Goal: Task Accomplishment & Management: Manage account settings

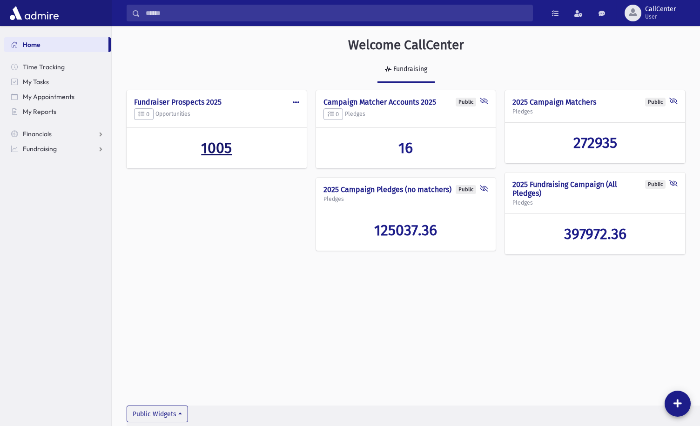
click at [222, 141] on span "1005" at bounding box center [216, 148] width 31 height 18
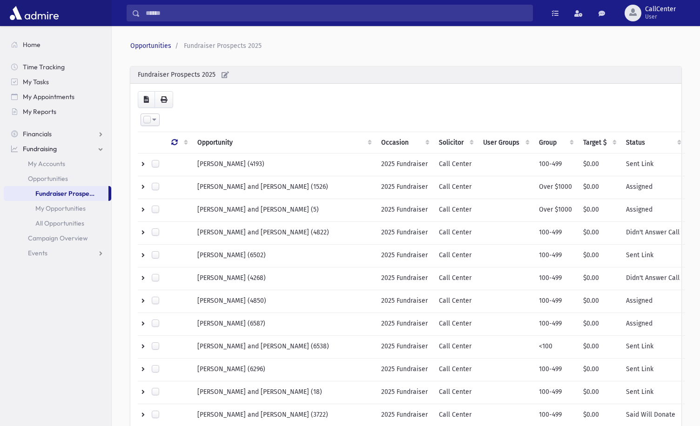
click at [223, 91] on div "Loading... Select All Deselect All Invert Selection Create Tasks Opportunity Oc…" at bounding box center [405, 425] width 551 height 683
click at [296, 67] on div "Fundraiser Prospects 2025" at bounding box center [405, 75] width 551 height 17
click at [50, 149] on span "Fundraising" at bounding box center [40, 149] width 34 height 8
click at [50, 148] on span "Fundraising" at bounding box center [40, 149] width 34 height 8
click at [52, 181] on span "Opportunities" at bounding box center [48, 179] width 40 height 8
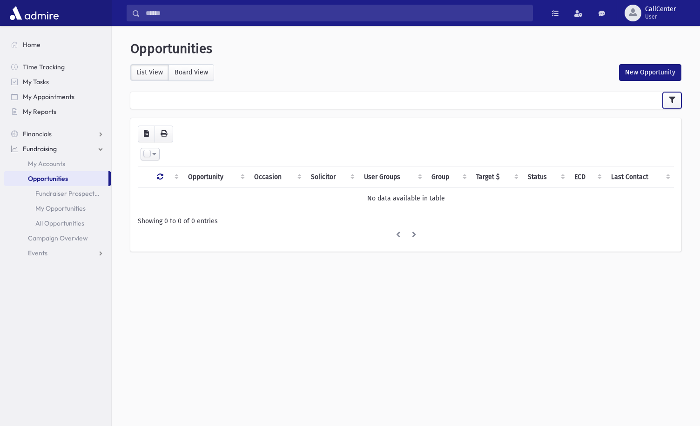
click at [667, 98] on button "button" at bounding box center [672, 100] width 19 height 17
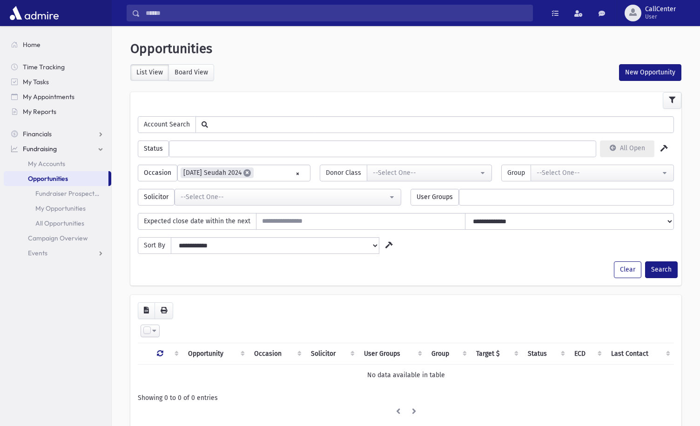
click at [251, 172] on span "×" at bounding box center [247, 172] width 7 height 7
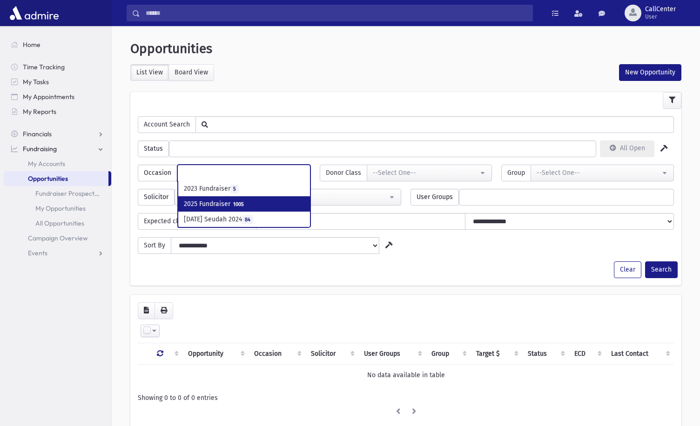
select select "***"
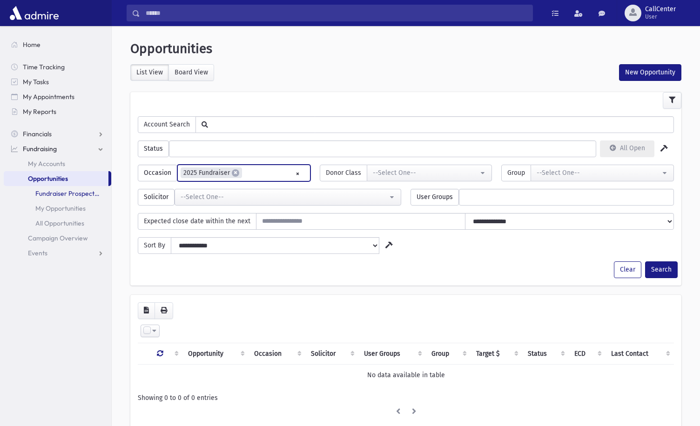
click at [80, 192] on link "Fundraiser Prospects 2025" at bounding box center [58, 193] width 108 height 15
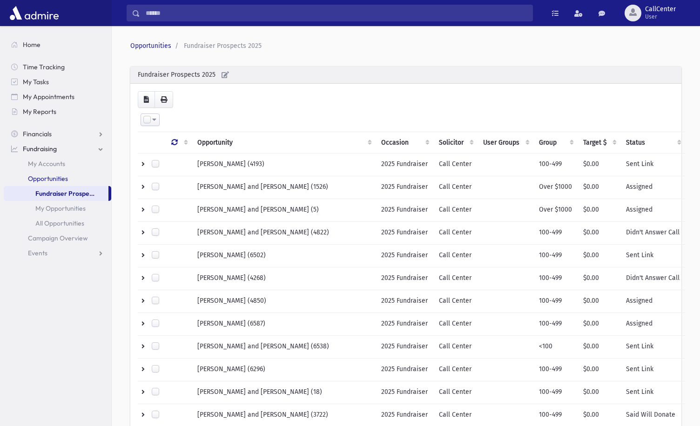
click at [53, 178] on span "Opportunities" at bounding box center [48, 179] width 40 height 8
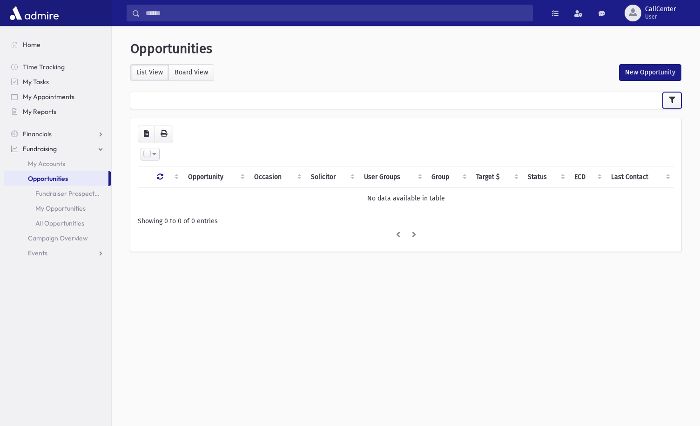
click at [677, 101] on button "button" at bounding box center [672, 100] width 19 height 17
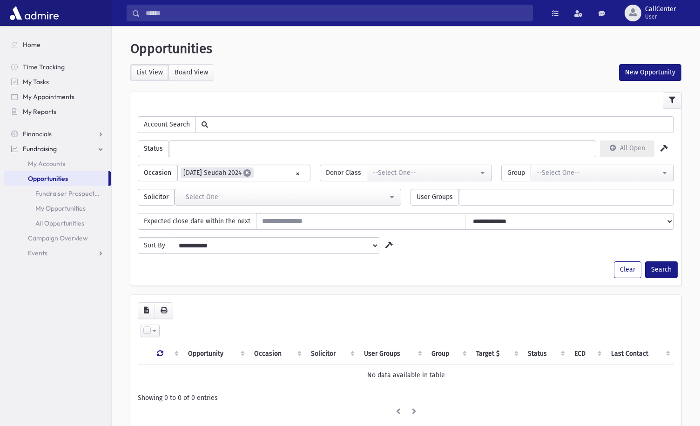
click at [248, 172] on span "×" at bounding box center [247, 172] width 7 height 7
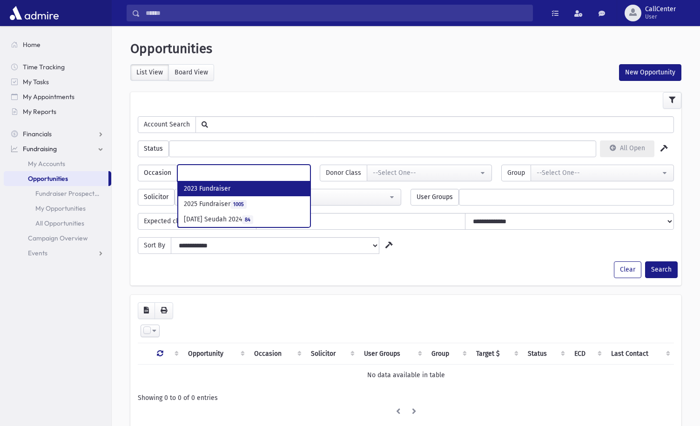
scroll to position [16, 0]
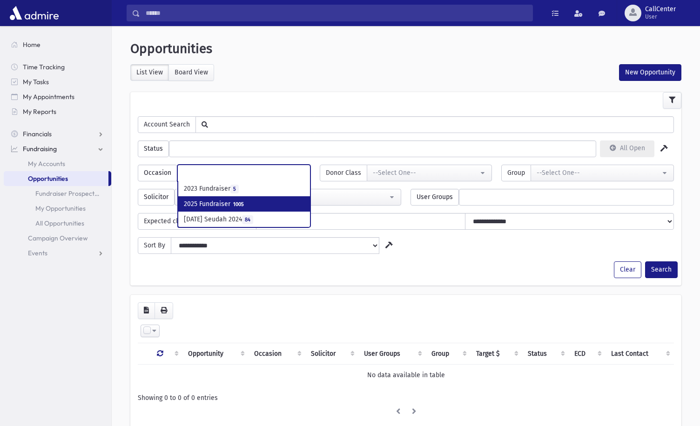
select select "***"
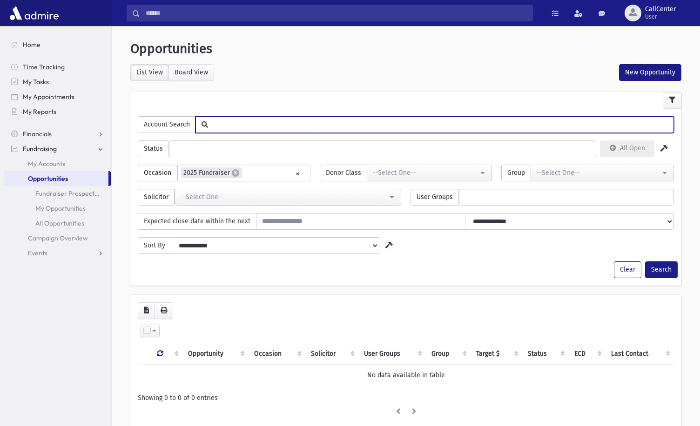
click at [241, 125] on input "text" at bounding box center [441, 124] width 466 height 16
type input "****"
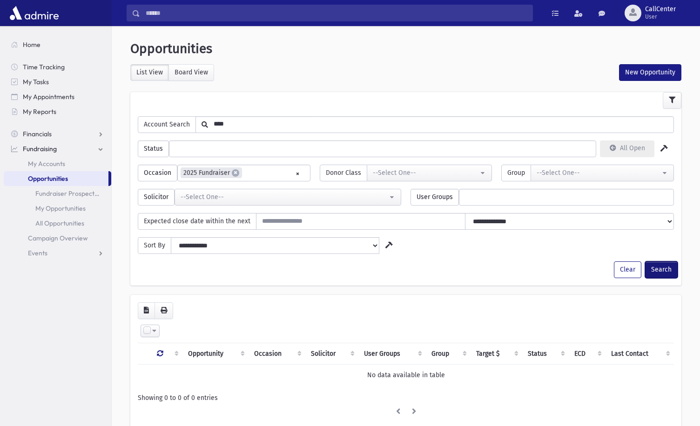
click at [658, 268] on button "Search" at bounding box center [661, 270] width 33 height 17
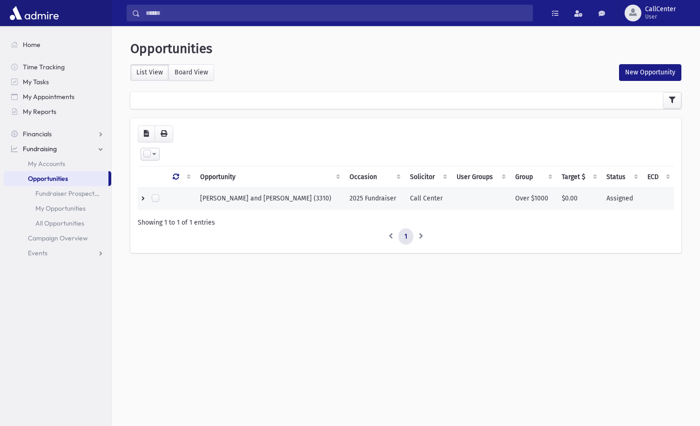
click at [270, 199] on span "SHAHERY, Farzad and Sheila (3310)" at bounding box center [265, 199] width 131 height 8
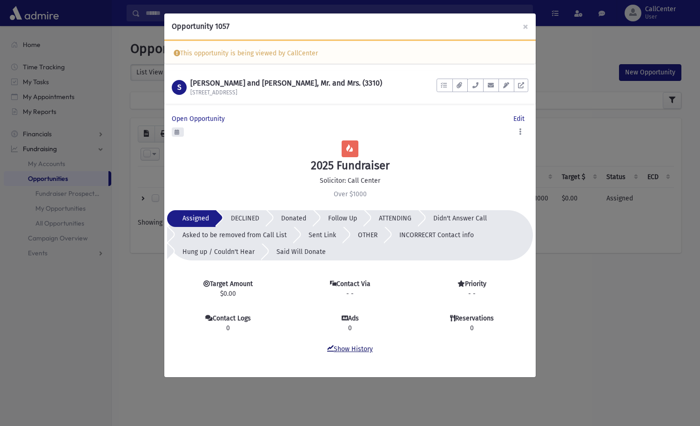
click at [352, 352] on link "Show History" at bounding box center [350, 349] width 46 height 8
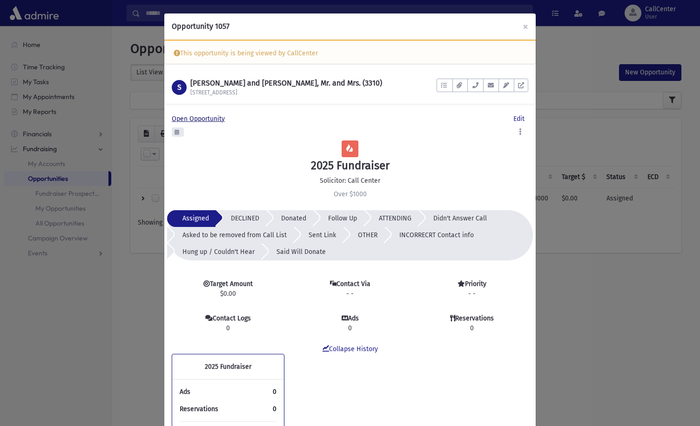
click at [203, 118] on span "Open Opportunity" at bounding box center [200, 119] width 57 height 8
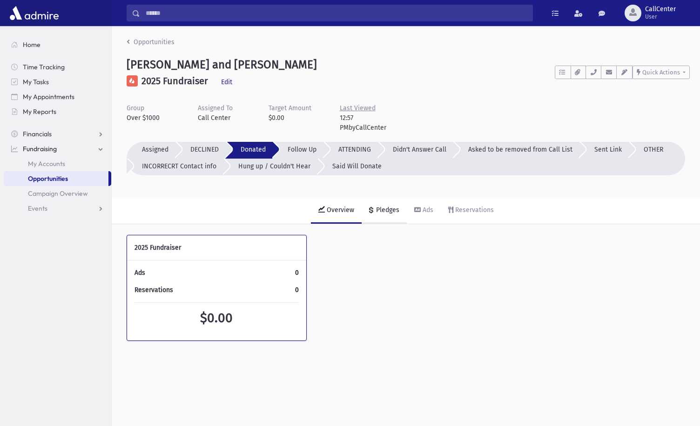
click at [384, 210] on div "Pledges" at bounding box center [386, 210] width 25 height 8
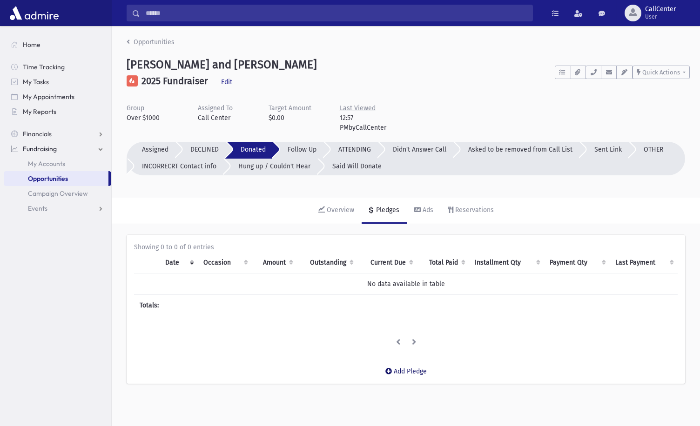
click at [408, 370] on link "Add Pledge" at bounding box center [406, 371] width 56 height 23
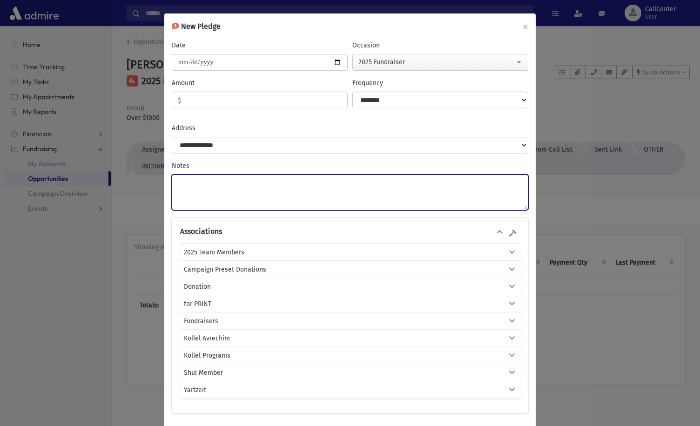
click at [236, 192] on textarea "Notes" at bounding box center [350, 193] width 357 height 36
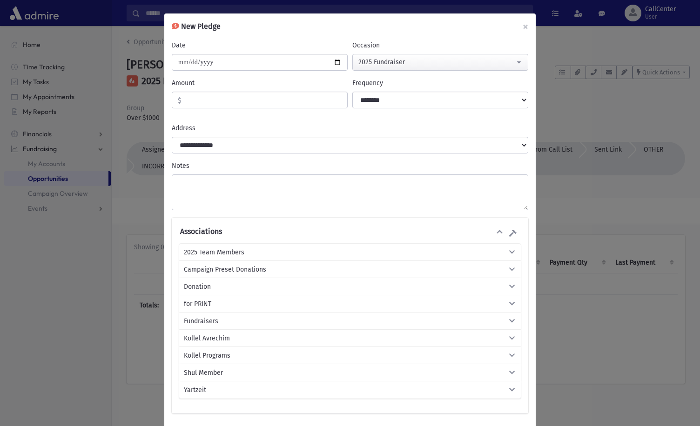
click at [205, 251] on span "2025 Team Members" at bounding box center [214, 253] width 61 height 10
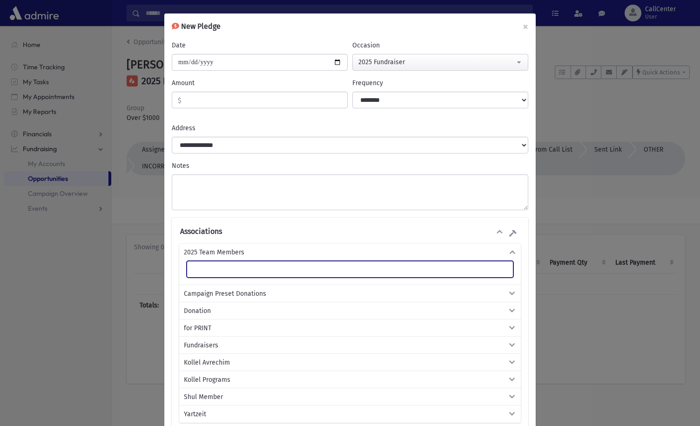
click at [210, 272] on ul at bounding box center [350, 269] width 326 height 14
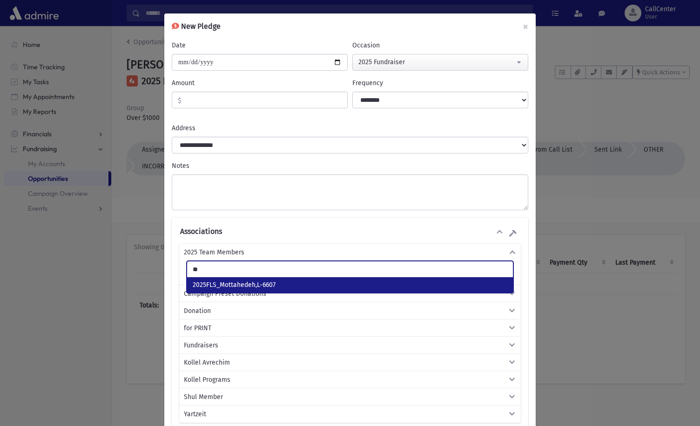
type input "*"
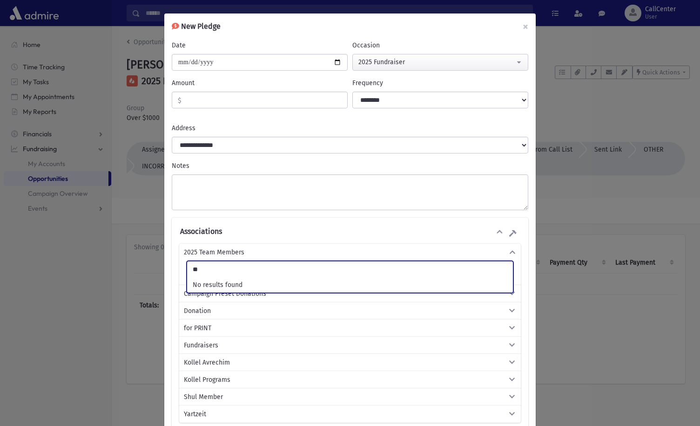
type input "*"
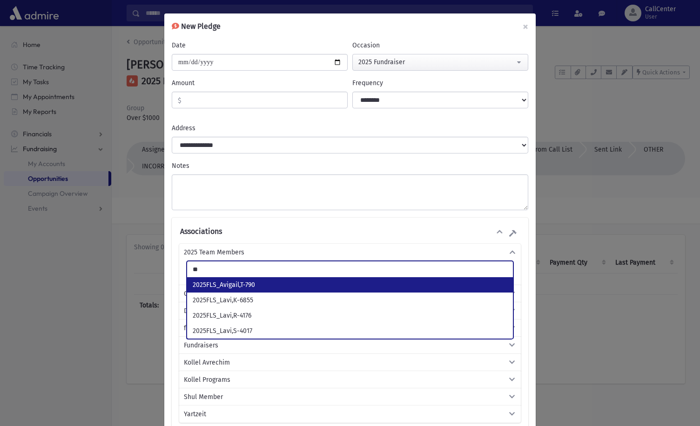
type input "*"
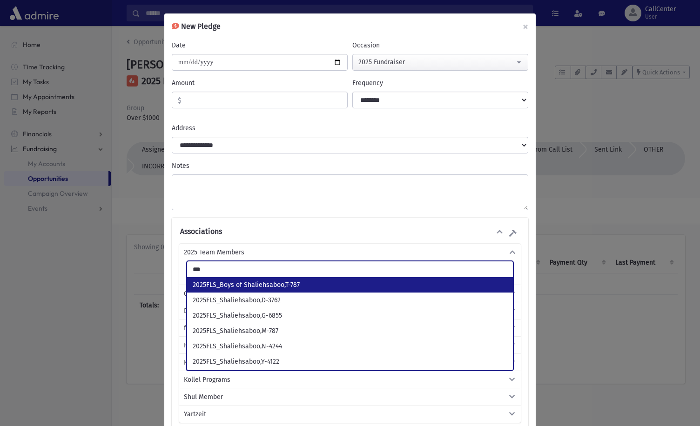
type input "***"
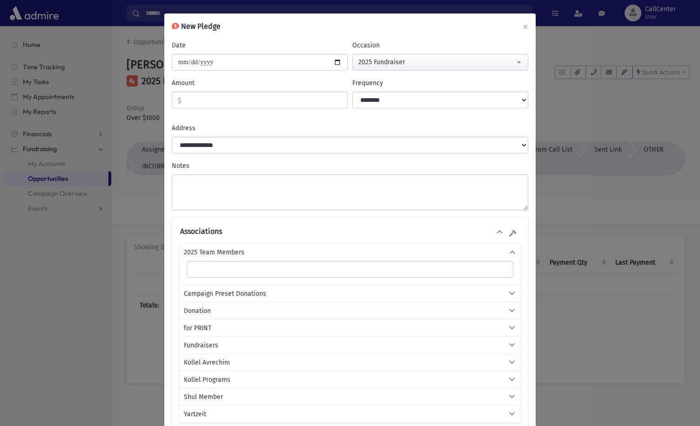
click at [270, 244] on div "2025 Team Members" at bounding box center [350, 252] width 342 height 17
click at [523, 27] on button "×" at bounding box center [525, 27] width 20 height 26
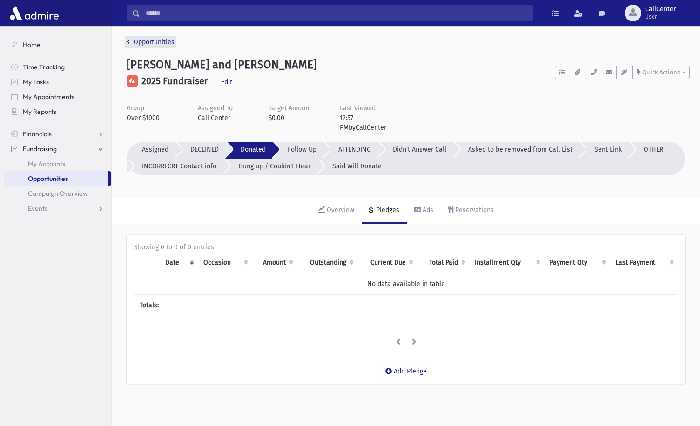
click at [158, 40] on link "Opportunities" at bounding box center [151, 42] width 48 height 8
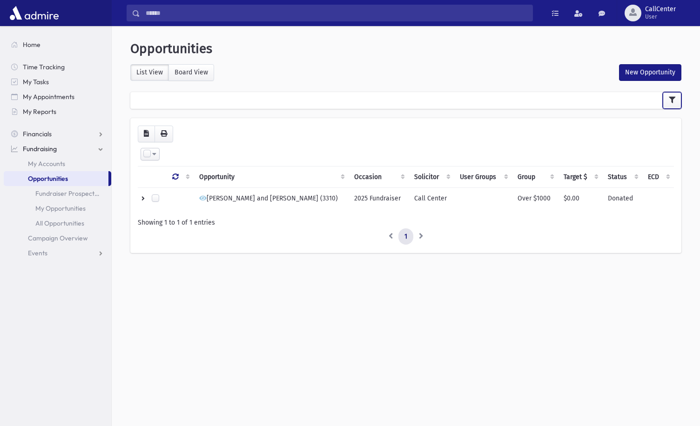
click at [675, 99] on icon "button" at bounding box center [672, 100] width 7 height 7
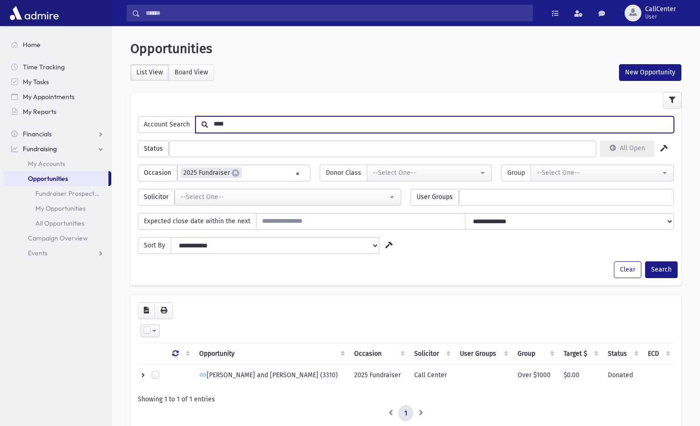
drag, startPoint x: 257, startPoint y: 125, endPoint x: 181, endPoint y: 125, distance: 75.4
click at [181, 125] on div "Account Search ****" at bounding box center [406, 124] width 536 height 17
type input "***"
click at [645, 262] on button "Search" at bounding box center [661, 270] width 33 height 17
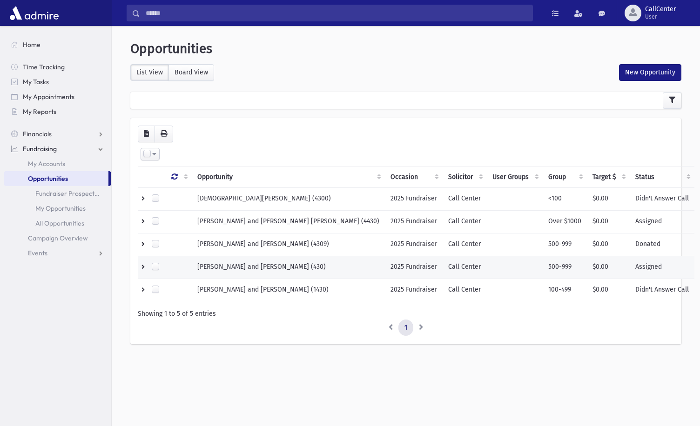
click at [266, 268] on span "MALKA, Yitzhak and Chavi (430)" at bounding box center [261, 267] width 129 height 8
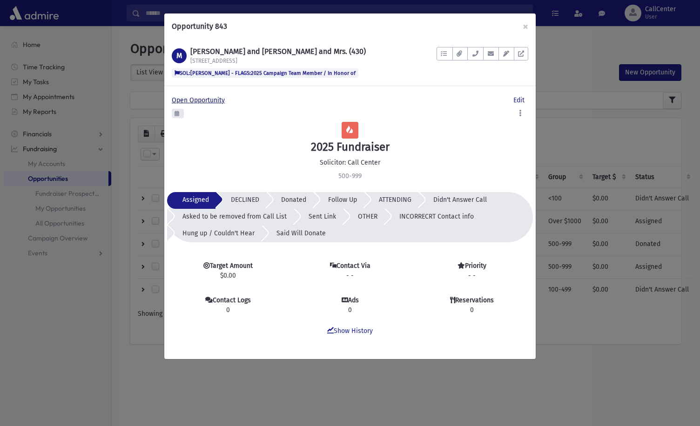
click at [216, 101] on span "Open Opportunity" at bounding box center [200, 100] width 57 height 8
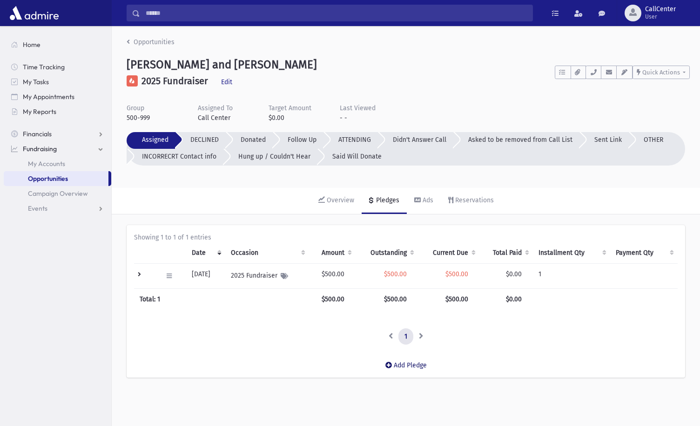
click at [415, 366] on link "Add Pledge" at bounding box center [406, 365] width 56 height 23
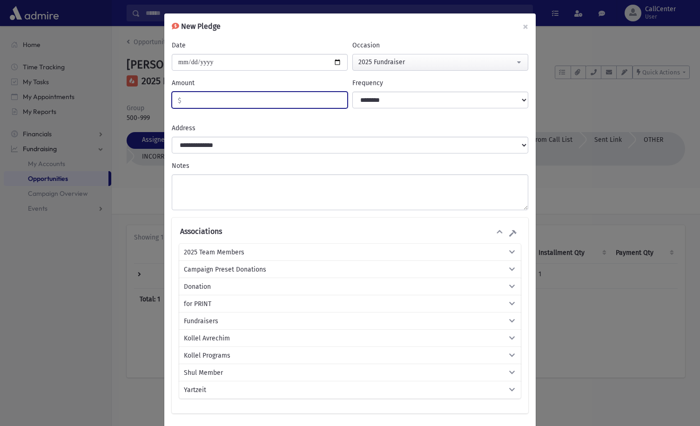
click at [218, 98] on input "Amount" at bounding box center [264, 100] width 166 height 17
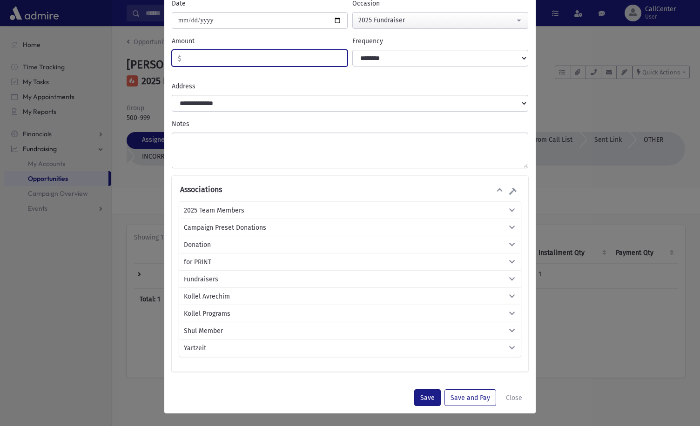
scroll to position [43, 0]
type input "**"
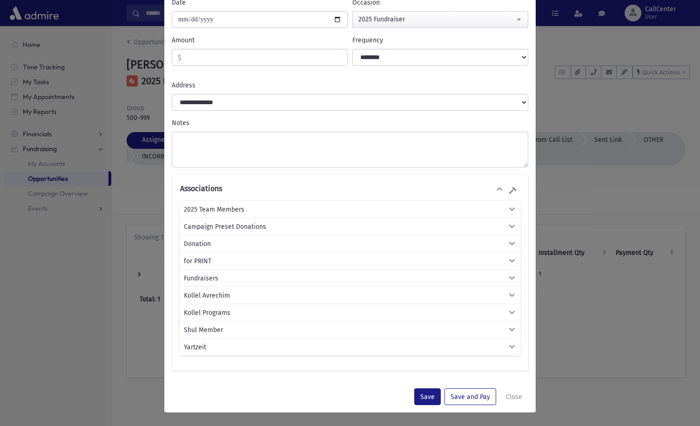
click at [210, 208] on span "2025 Team Members" at bounding box center [214, 210] width 61 height 10
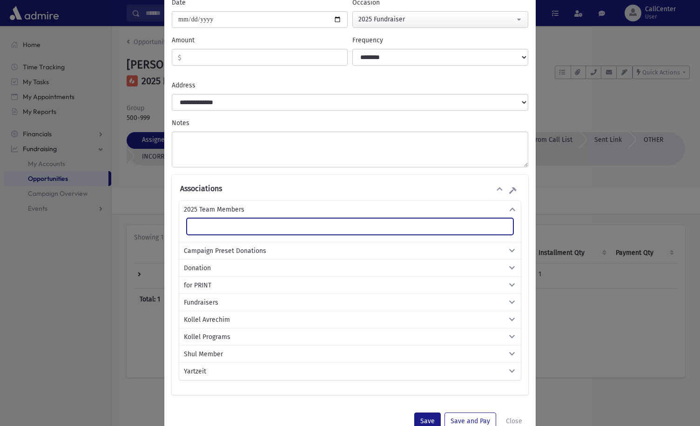
click at [213, 228] on ul at bounding box center [350, 226] width 326 height 14
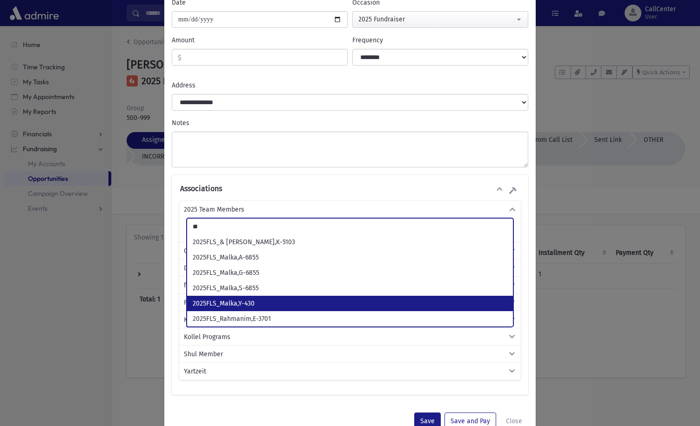
type input "**"
select select "***"
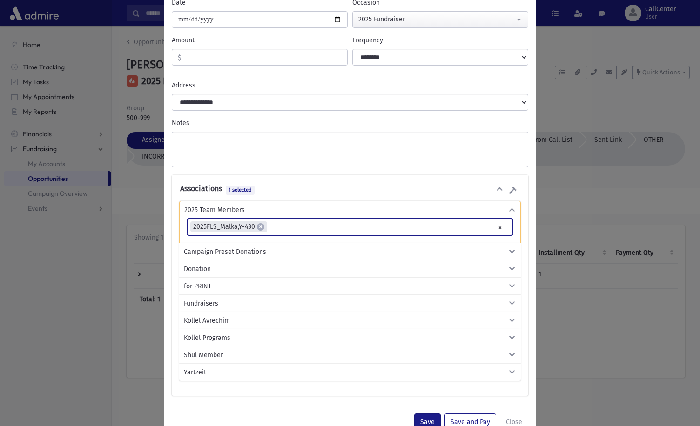
scroll to position [68, 0]
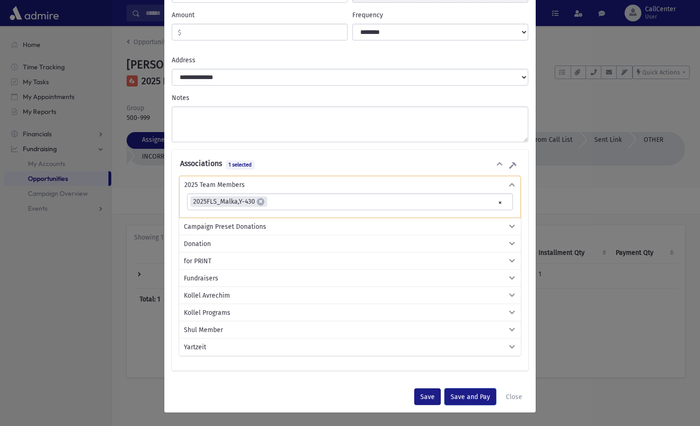
click at [466, 397] on button "Save and Pay" at bounding box center [471, 397] width 52 height 17
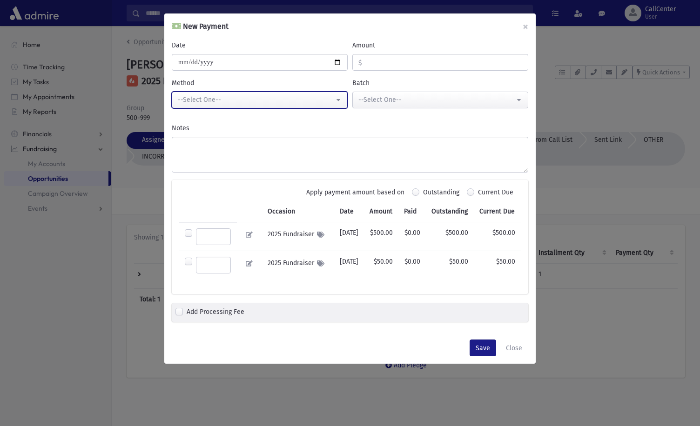
click at [315, 98] on div "--Select One--" at bounding box center [256, 100] width 156 height 10
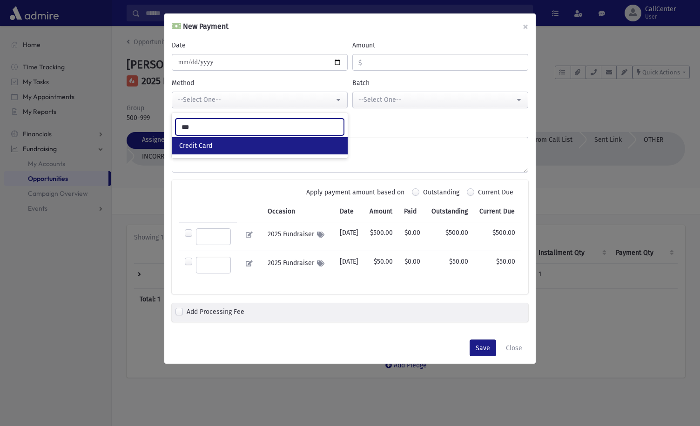
type input "***"
click at [423, 114] on div "**********" at bounding box center [350, 186] width 372 height 293
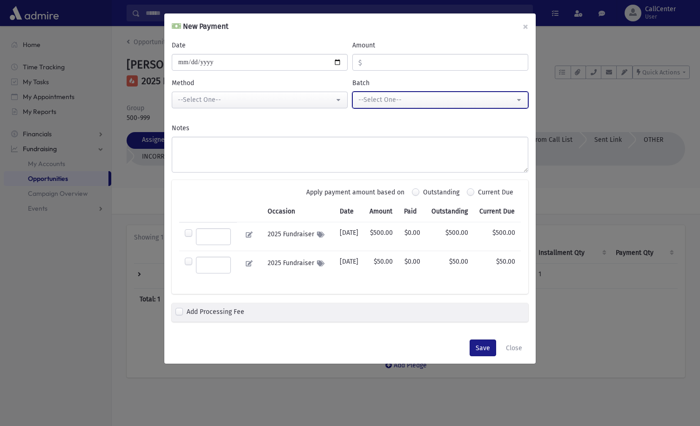
click at [416, 104] on div "--Select One--" at bounding box center [437, 100] width 156 height 10
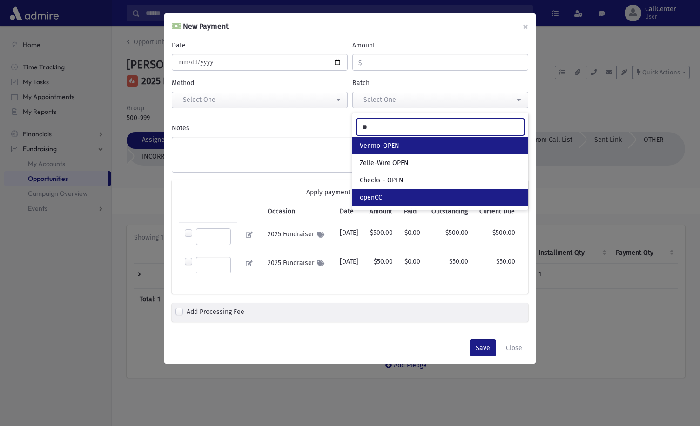
type input "**"
click at [367, 196] on span "openCC" at bounding box center [371, 197] width 22 height 9
select select "*****"
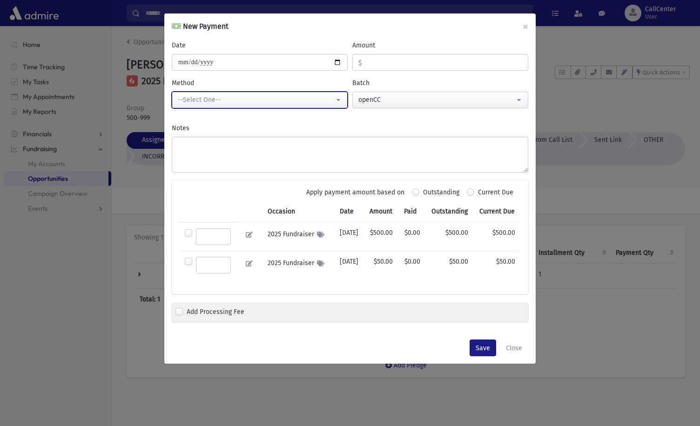
click at [253, 99] on div "--Select One--" at bounding box center [256, 100] width 156 height 10
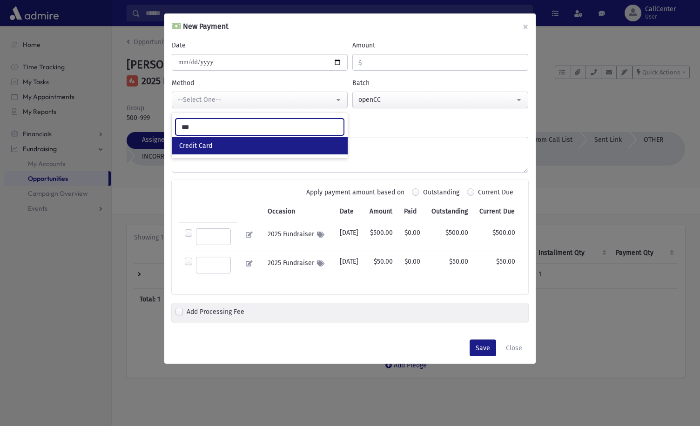
type input "***"
click at [217, 145] on link "Credit Card" at bounding box center [260, 145] width 176 height 17
select select "**"
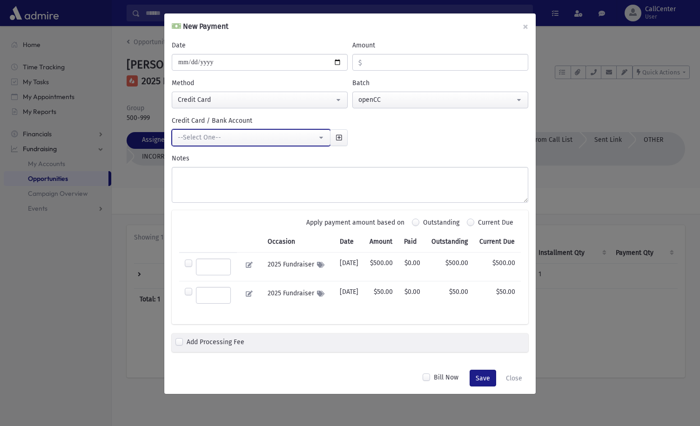
click at [244, 137] on div "--Select One--" at bounding box center [247, 138] width 139 height 10
click at [322, 138] on button "--Select One--" at bounding box center [251, 137] width 159 height 17
click at [343, 139] on button "button" at bounding box center [339, 137] width 18 height 17
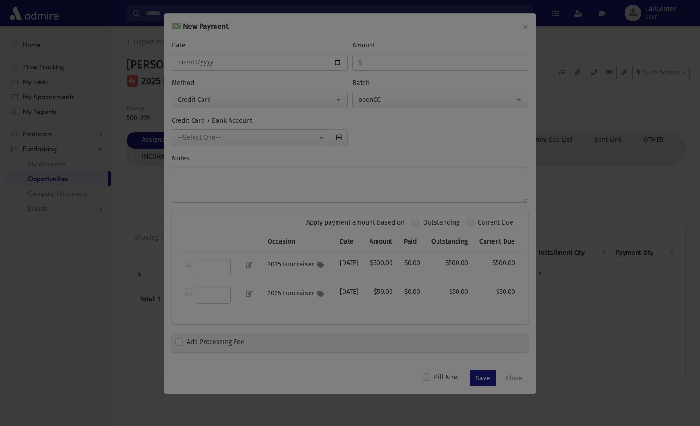
click at [518, 401] on div at bounding box center [350, 213] width 700 height 426
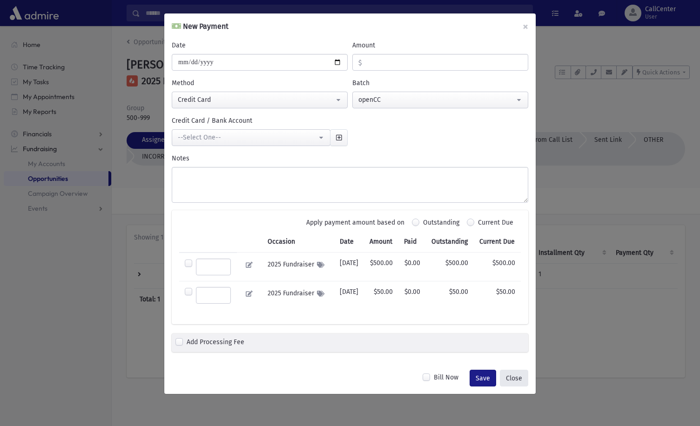
click at [518, 387] on button "Close" at bounding box center [514, 378] width 28 height 17
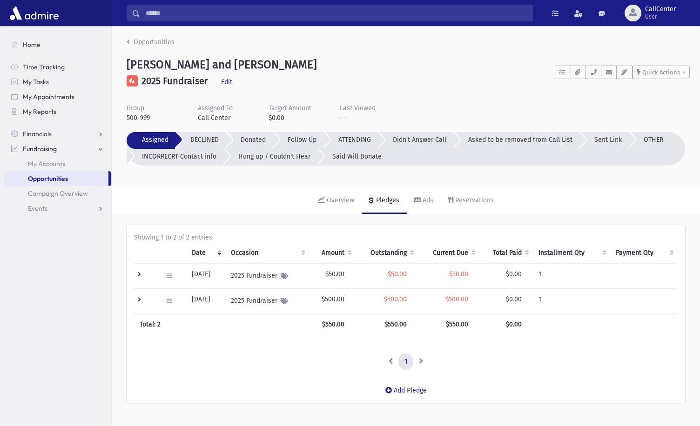
click at [138, 274] on td at bounding box center [145, 276] width 23 height 25
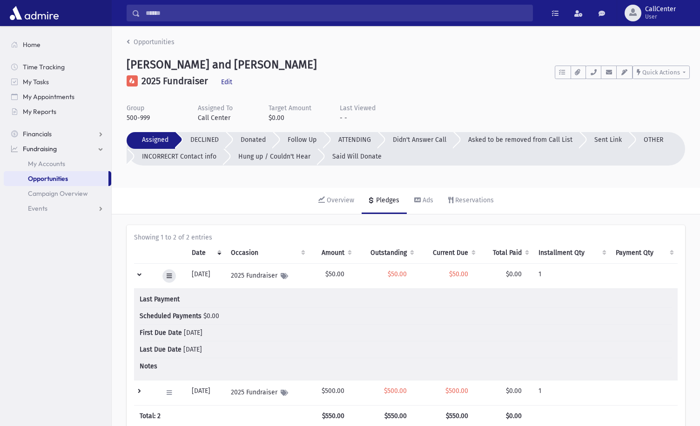
click at [167, 274] on icon at bounding box center [169, 276] width 5 height 6
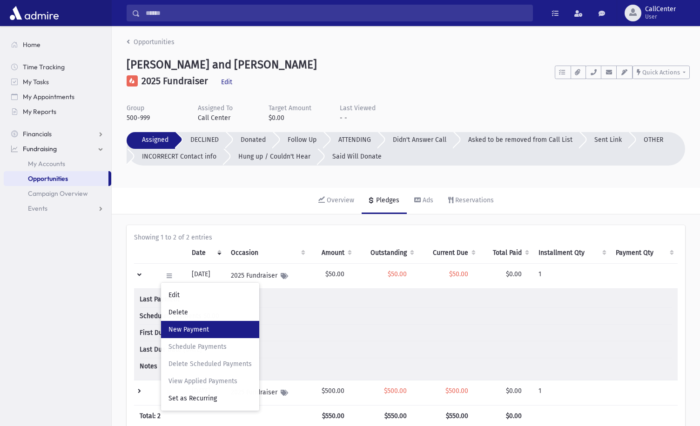
click at [198, 326] on span "New Payment" at bounding box center [189, 330] width 41 height 8
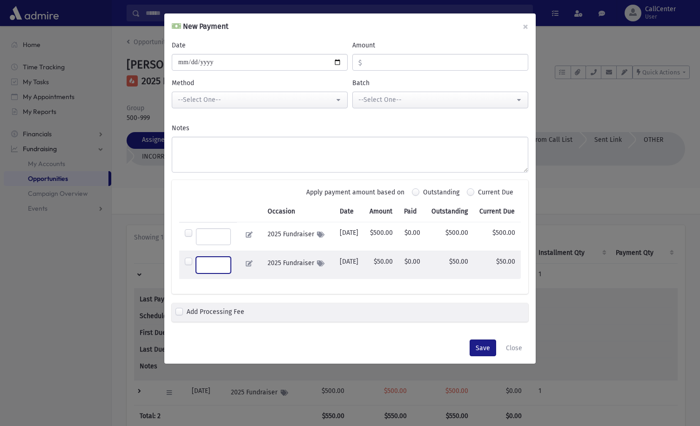
drag, startPoint x: 209, startPoint y: 282, endPoint x: 184, endPoint y: 282, distance: 24.2
click at [184, 279] on td "*" at bounding box center [208, 265] width 58 height 28
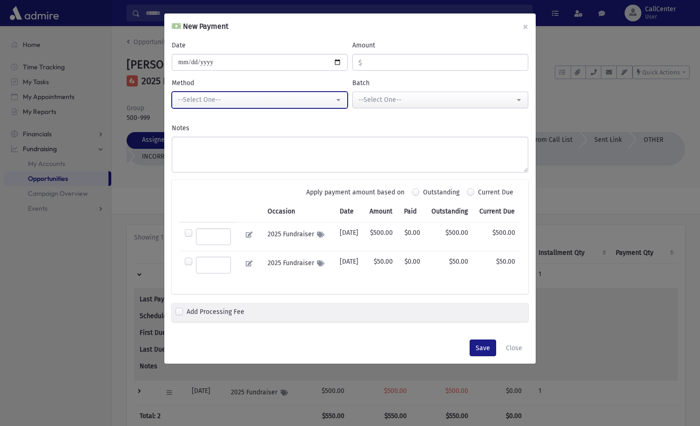
click at [242, 100] on div "--Select One--" at bounding box center [256, 100] width 156 height 10
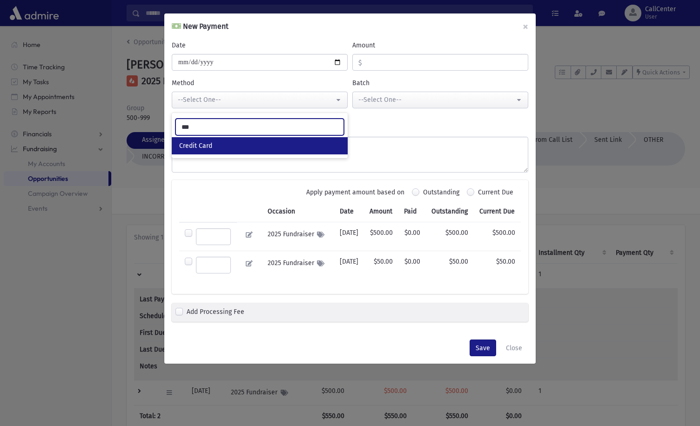
type input "***"
click at [240, 145] on link "Credit Card" at bounding box center [260, 145] width 176 height 17
select select "**"
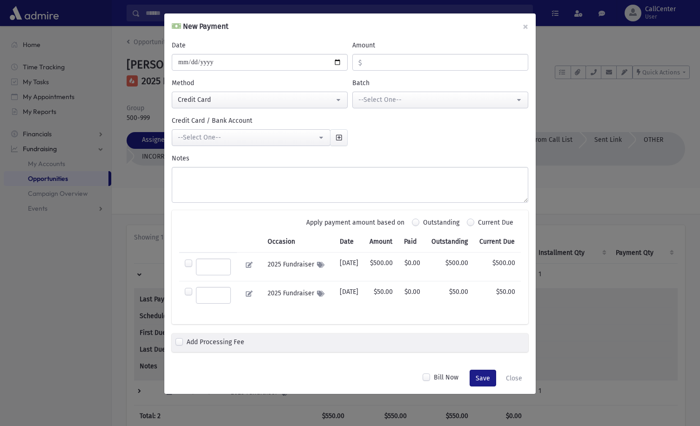
click at [233, 136] on div "--Select One--" at bounding box center [247, 138] width 139 height 10
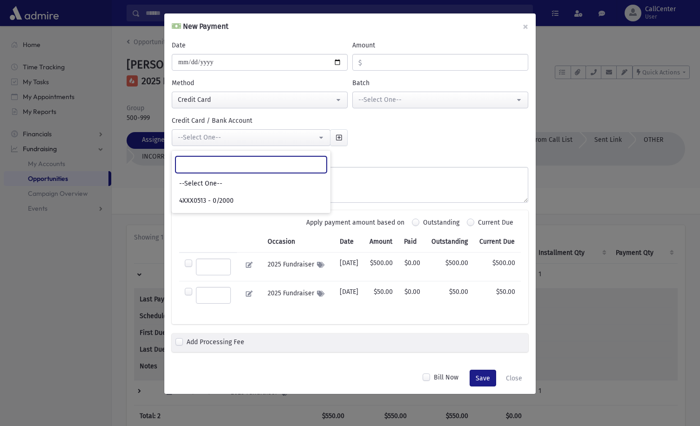
click at [224, 162] on input "Search" at bounding box center [251, 164] width 151 height 17
click at [388, 62] on input "Amount" at bounding box center [445, 62] width 166 height 17
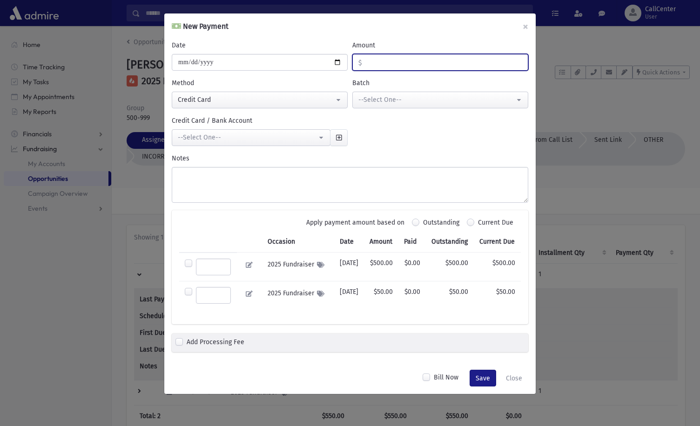
type input "**"
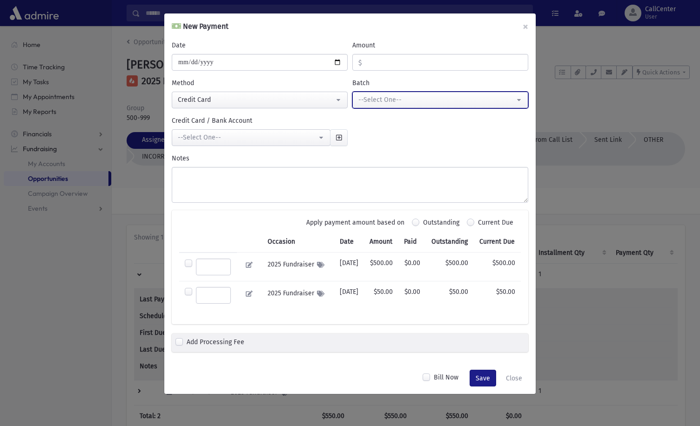
click at [406, 105] on div "--Select One--" at bounding box center [437, 100] width 156 height 10
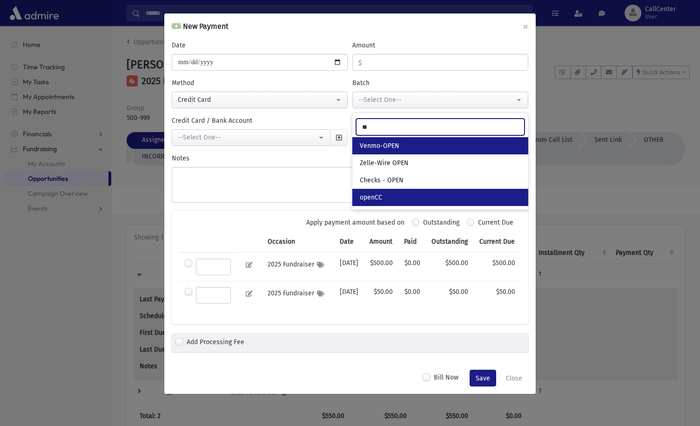
type input "**"
click at [375, 194] on span "openCC" at bounding box center [371, 197] width 22 height 9
select select "*****"
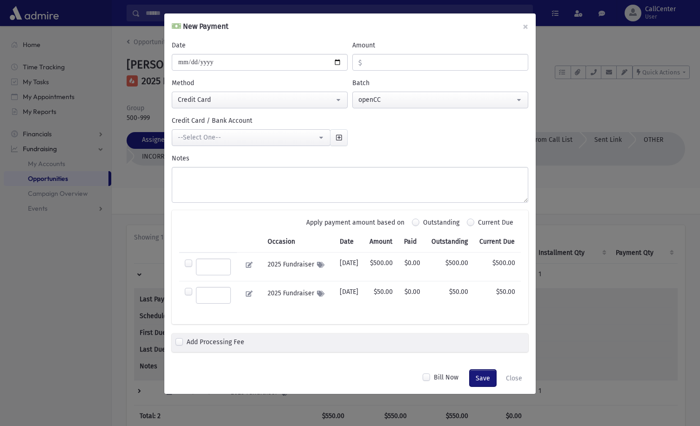
click at [486, 387] on button "Save" at bounding box center [483, 378] width 27 height 17
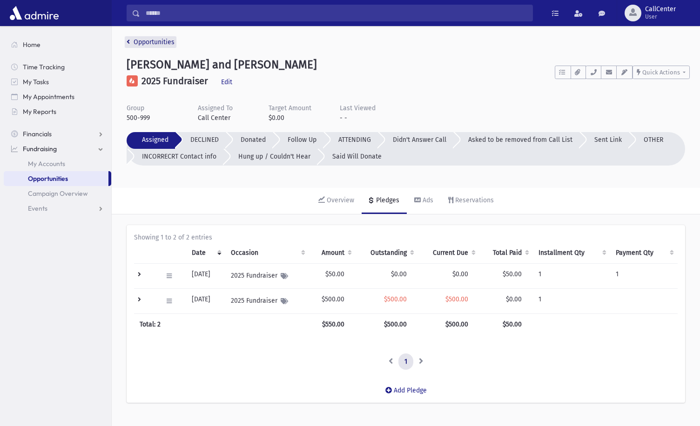
click at [154, 45] on link "Opportunities" at bounding box center [151, 42] width 48 height 8
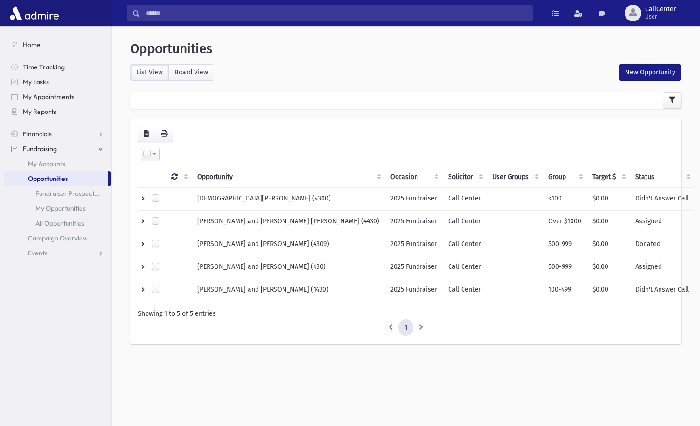
click at [74, 181] on link "Opportunities" at bounding box center [56, 178] width 105 height 15
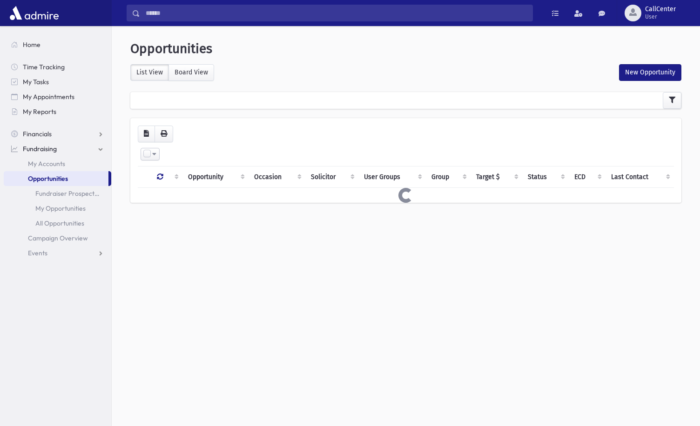
select select
click at [670, 99] on icon "button" at bounding box center [672, 100] width 7 height 7
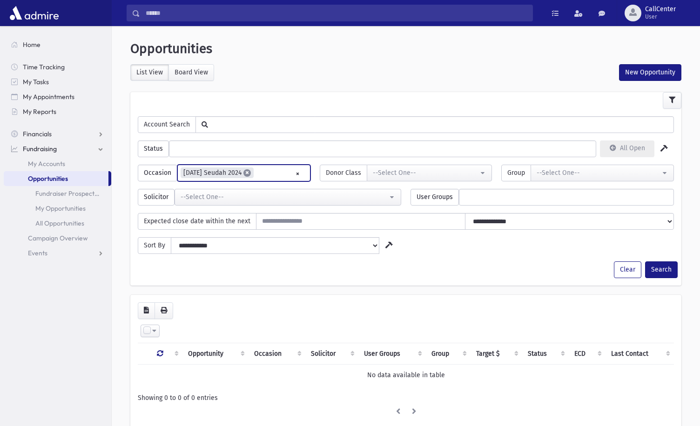
click at [251, 172] on span "×" at bounding box center [247, 172] width 7 height 7
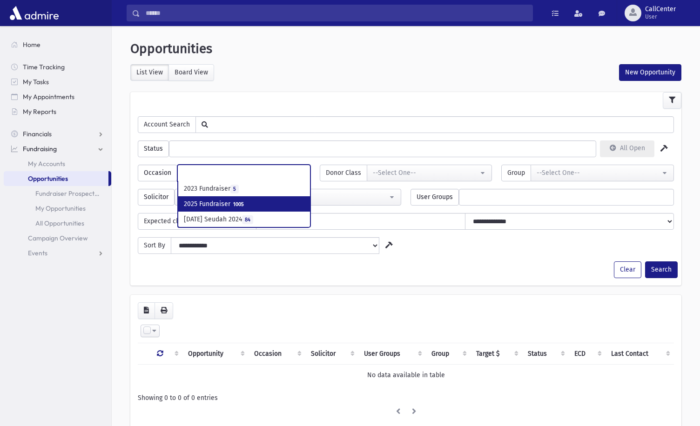
select select "***"
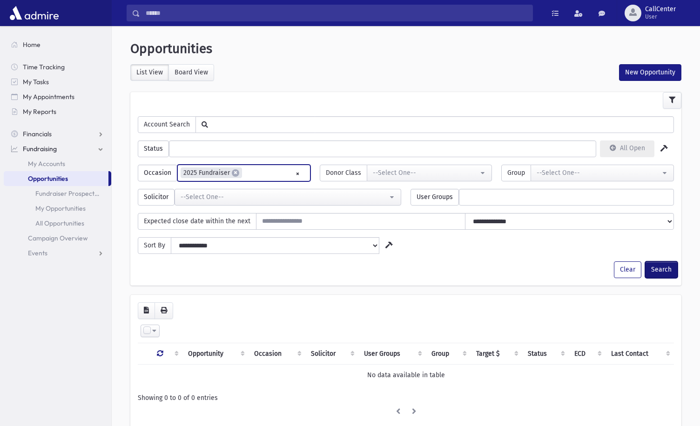
click at [658, 272] on button "Search" at bounding box center [661, 270] width 33 height 17
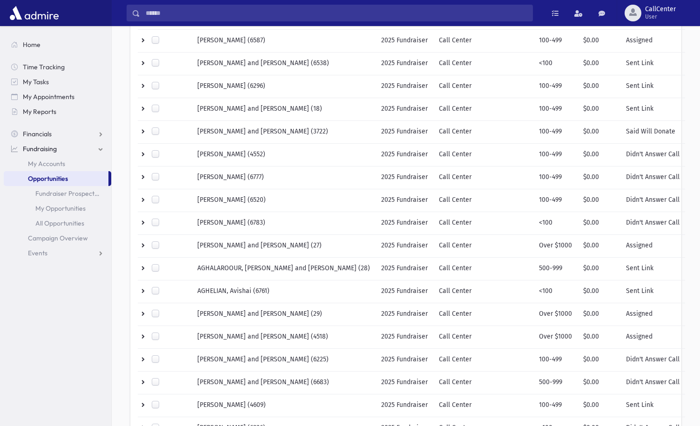
scroll to position [416, 0]
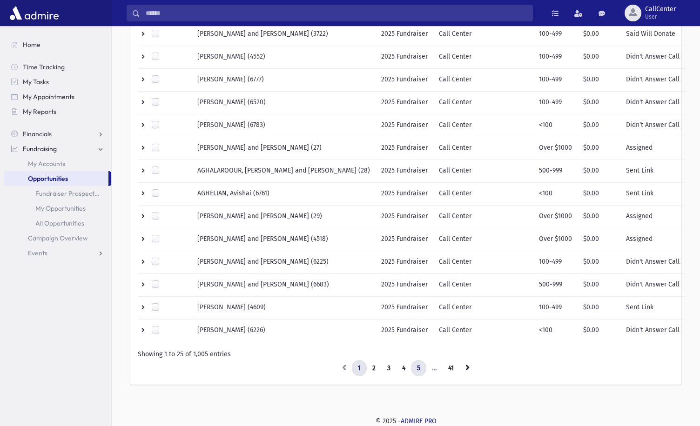
click at [419, 369] on link "5" at bounding box center [418, 368] width 15 height 17
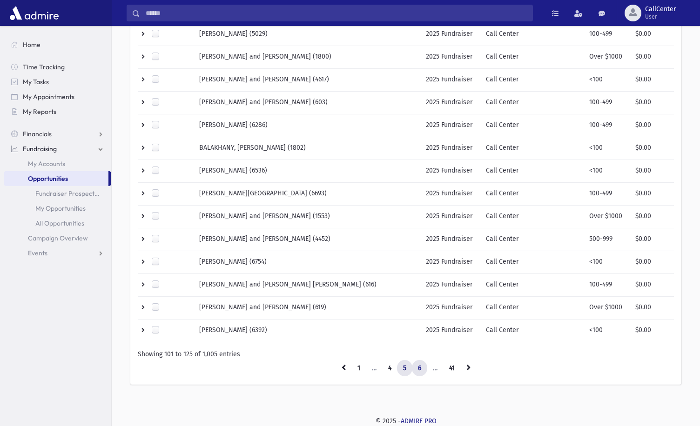
click at [420, 369] on link "6" at bounding box center [419, 368] width 15 height 17
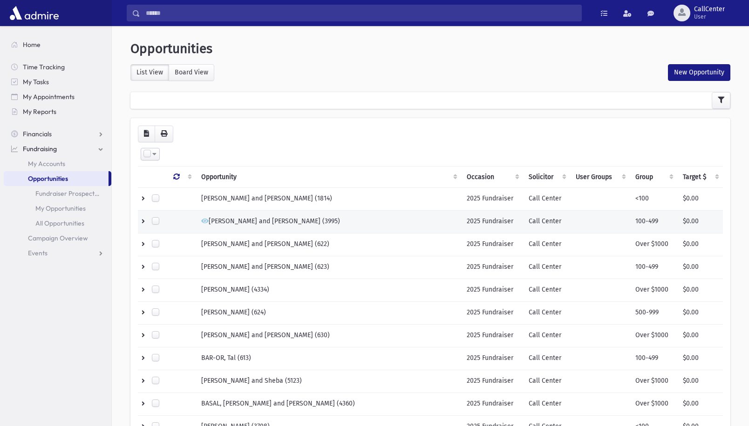
click at [246, 219] on span "[PERSON_NAME] and [PERSON_NAME] (3995)" at bounding box center [270, 221] width 139 height 8
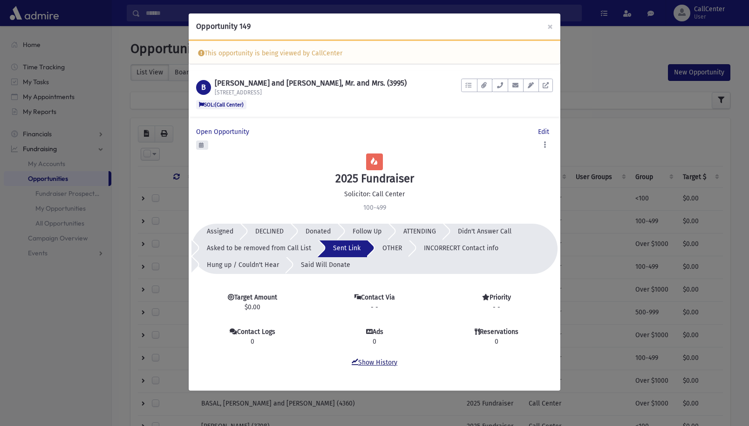
click at [379, 361] on link "Show History" at bounding box center [375, 363] width 46 height 8
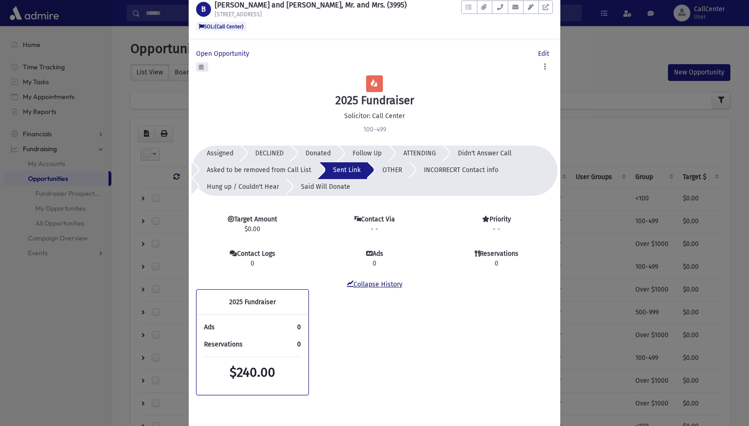
scroll to position [89, 0]
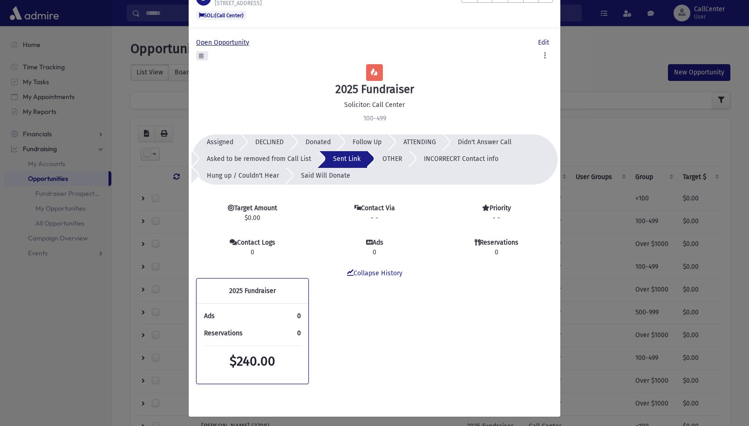
click at [228, 39] on span "Open Opportunity" at bounding box center [224, 43] width 57 height 8
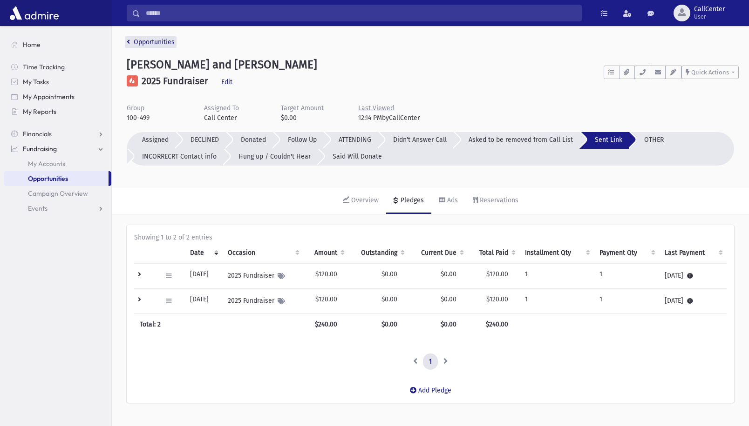
click at [130, 43] on link "Opportunities" at bounding box center [151, 42] width 48 height 8
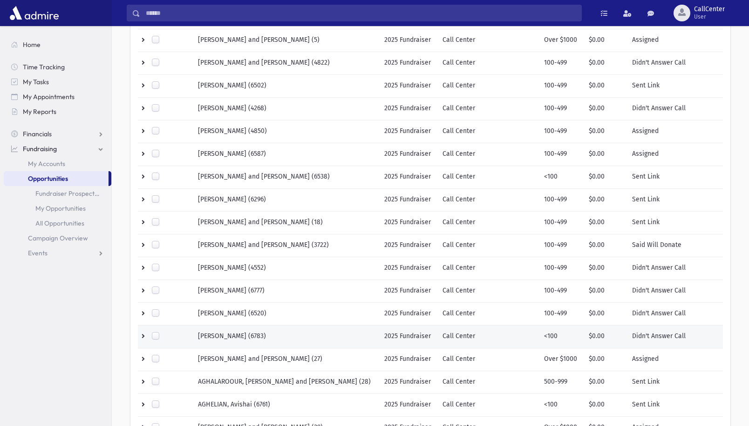
scroll to position [206, 0]
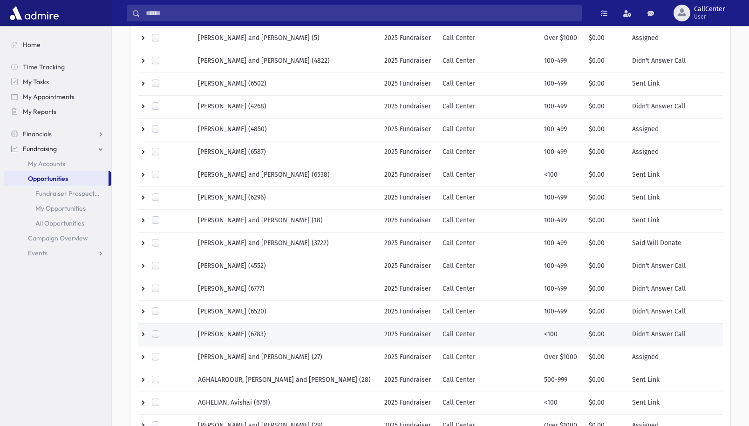
click at [655, 324] on td "Didn't Answer Call" at bounding box center [659, 335] width 66 height 23
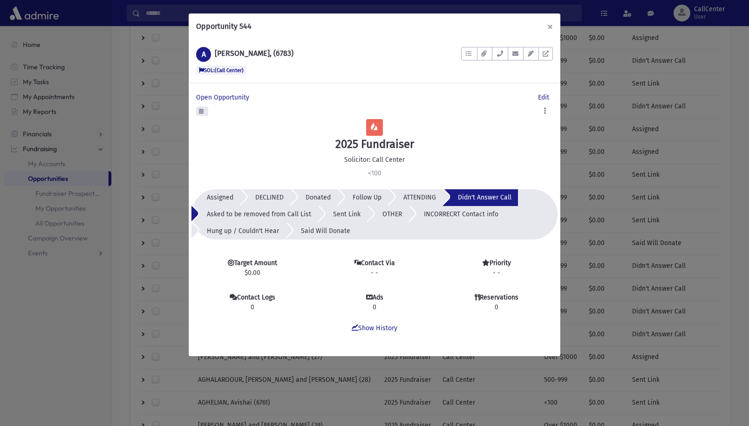
click at [547, 29] on button "×" at bounding box center [550, 27] width 20 height 26
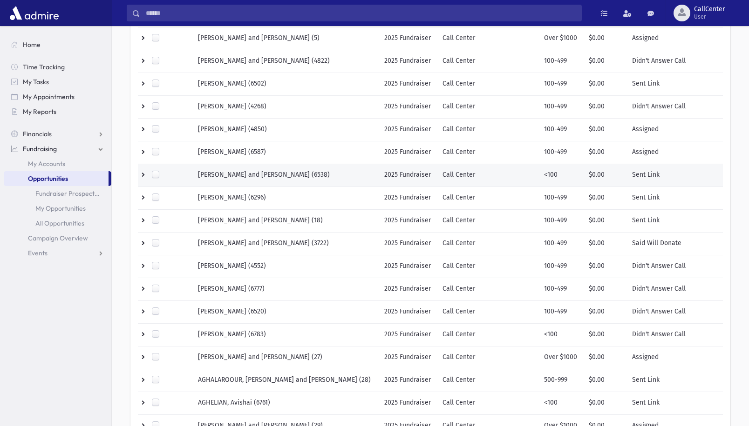
scroll to position [0, 0]
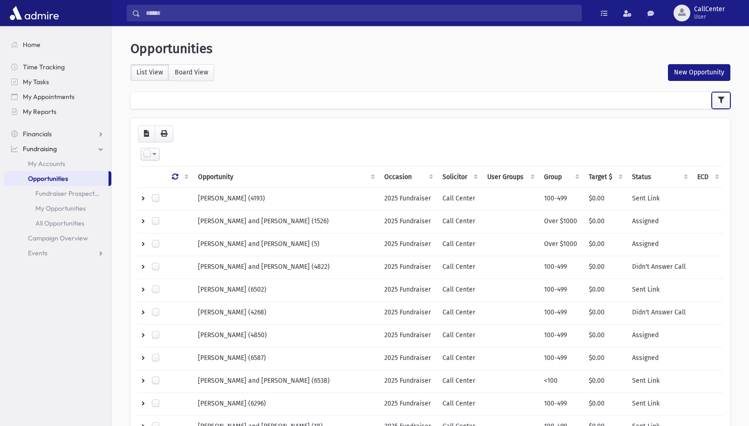
click at [722, 101] on icon "button" at bounding box center [720, 100] width 7 height 7
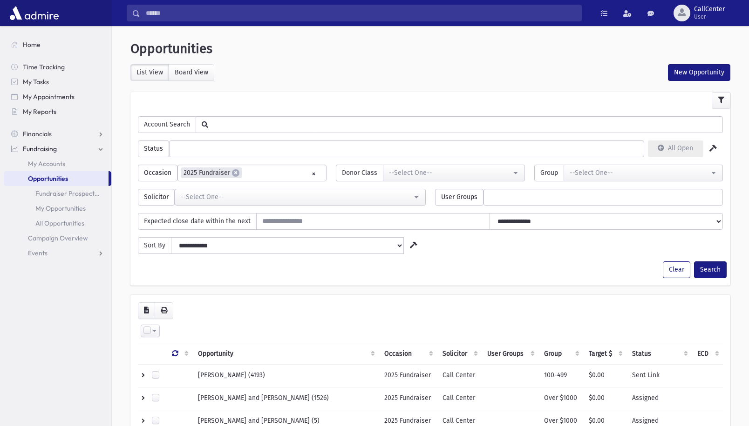
click at [254, 151] on ul at bounding box center [406, 148] width 474 height 14
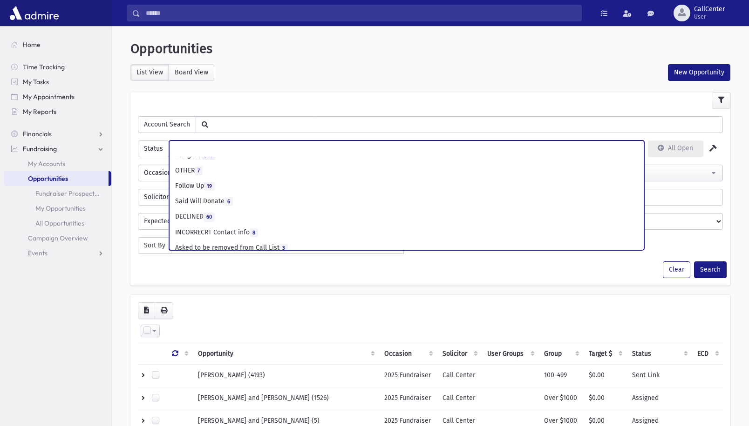
scroll to position [92, 0]
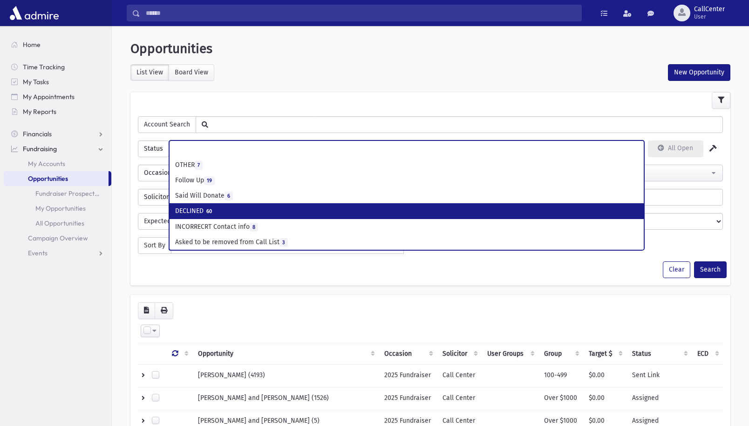
select select "*"
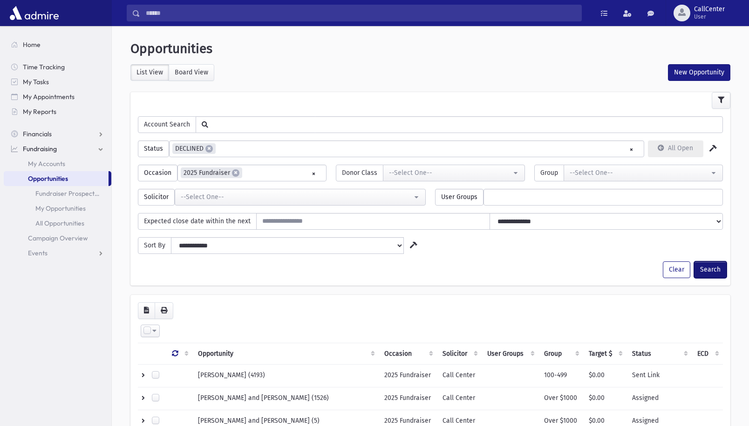
click at [714, 267] on button "Search" at bounding box center [710, 270] width 33 height 17
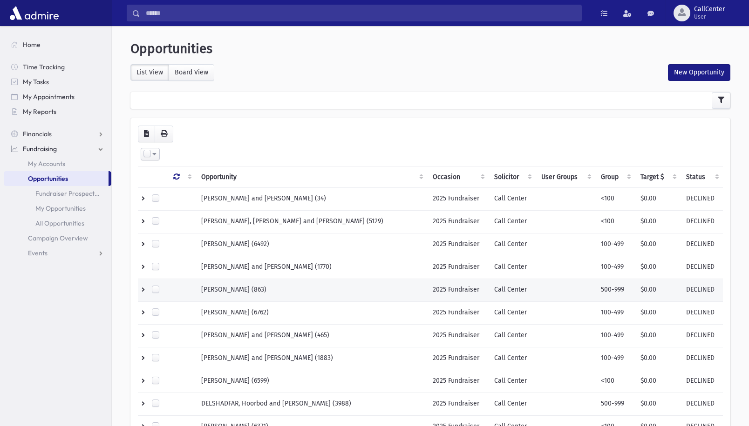
click at [373, 293] on td "BABAIAN, Dalia (863)" at bounding box center [311, 290] width 231 height 23
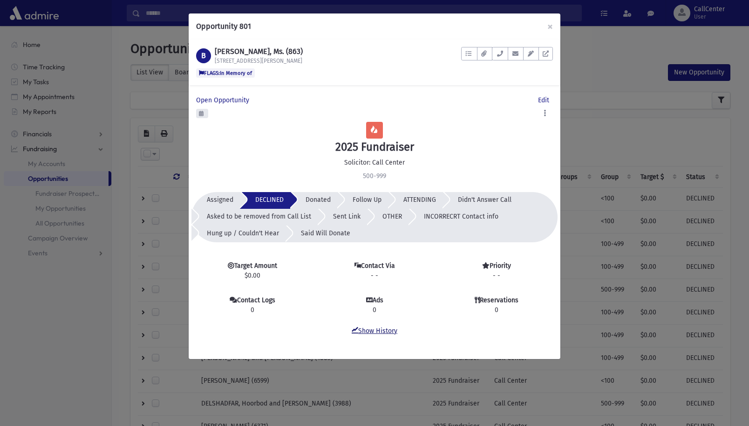
click at [372, 332] on link "Show History" at bounding box center [375, 331] width 46 height 8
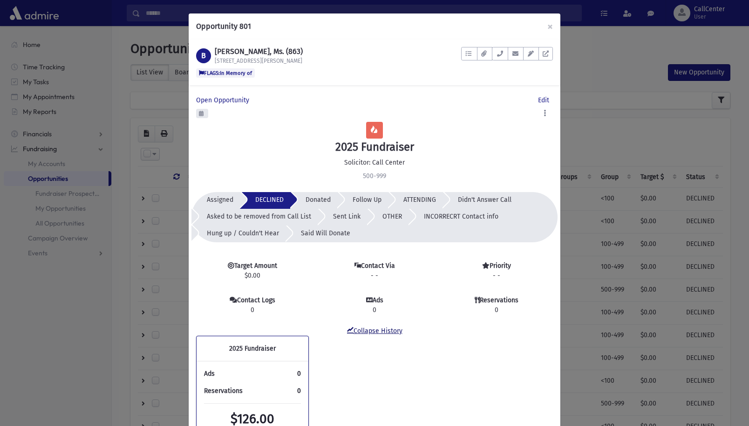
scroll to position [61, 0]
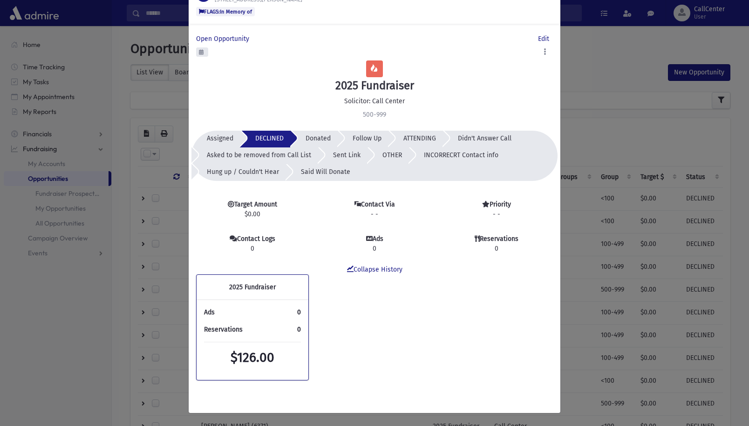
click at [614, 134] on div "Opportunity 801 × B BABAIAN, Dalia, Ms. (863) 28 Gilchrest Rd FLAGS:In Memory o…" at bounding box center [374, 213] width 749 height 426
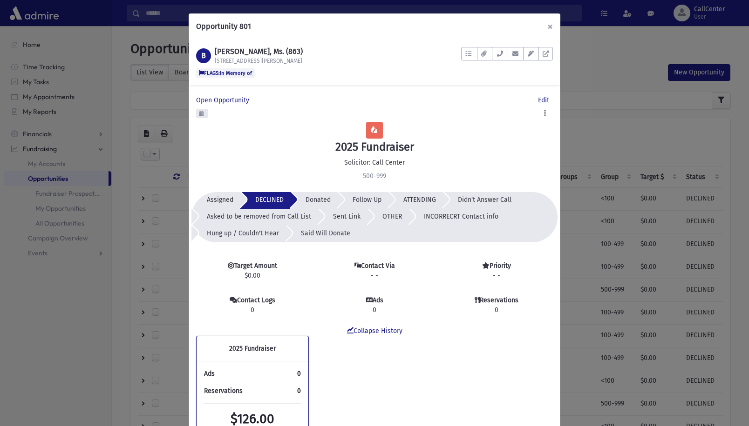
click at [550, 27] on button "×" at bounding box center [550, 27] width 20 height 26
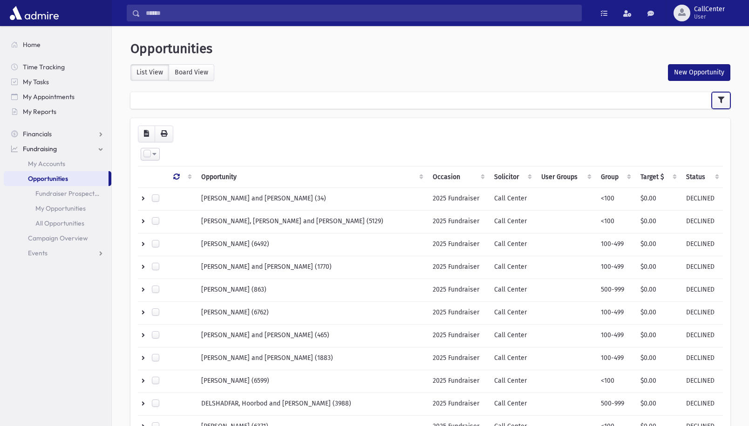
click at [716, 101] on button "button" at bounding box center [720, 100] width 19 height 17
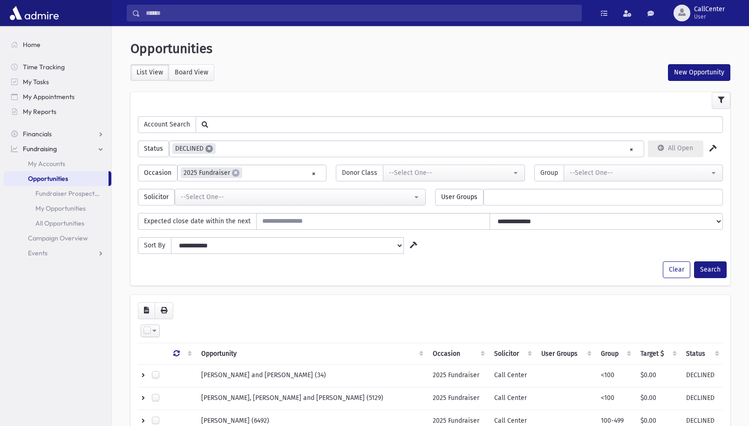
click at [212, 148] on span "×" at bounding box center [208, 148] width 7 height 7
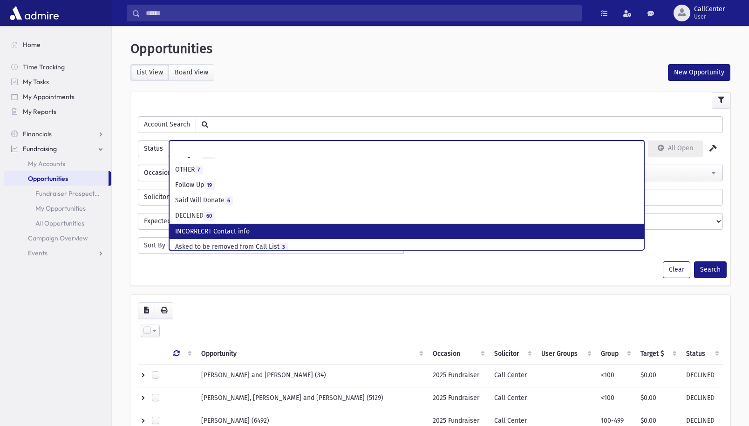
scroll to position [92, 0]
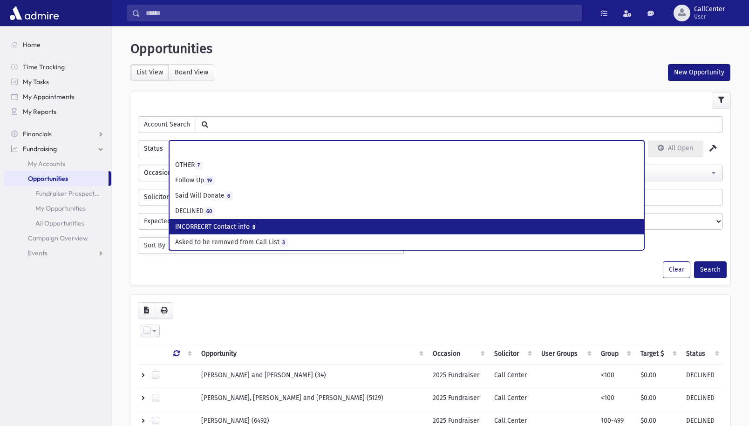
select select "**"
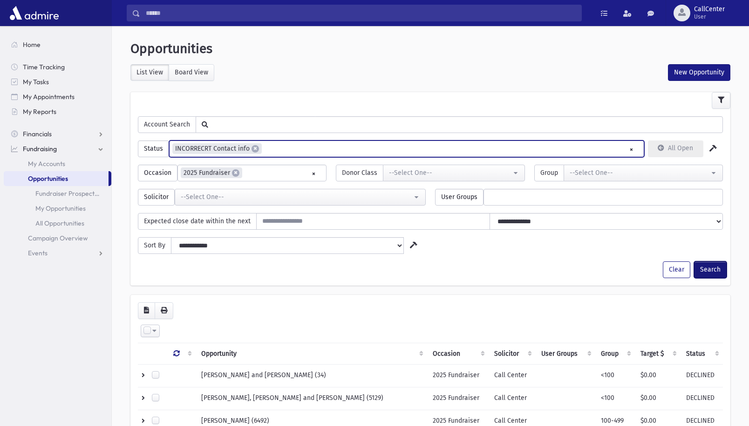
click at [713, 272] on button "Search" at bounding box center [710, 270] width 33 height 17
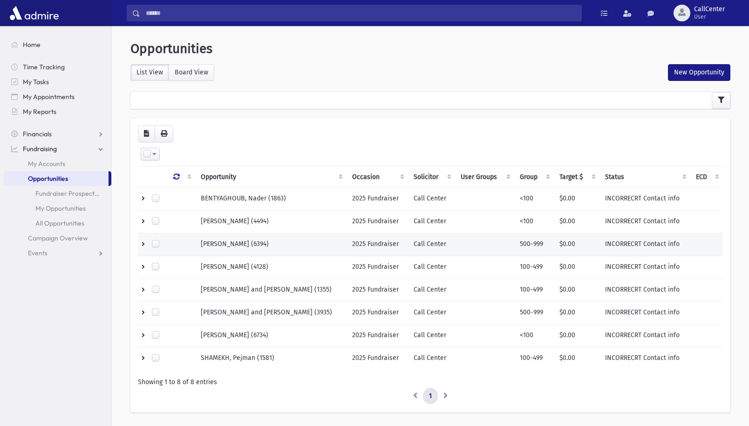
click at [465, 244] on td at bounding box center [484, 244] width 59 height 23
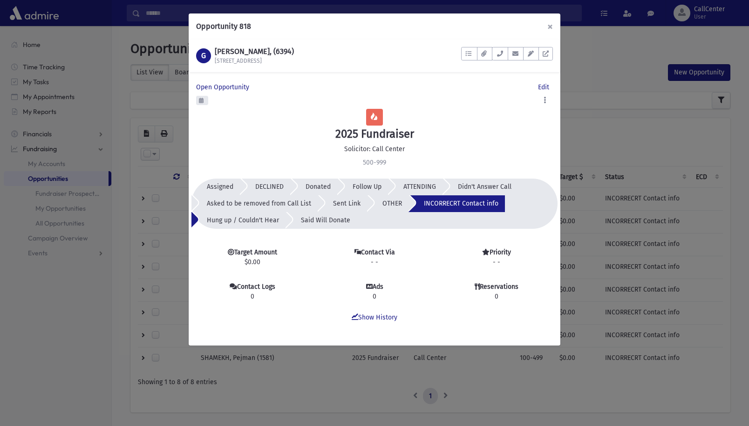
click at [548, 26] on button "×" at bounding box center [550, 27] width 20 height 26
